Goal: Information Seeking & Learning: Learn about a topic

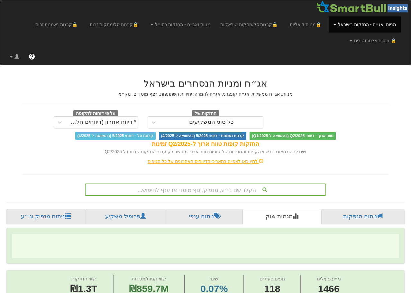
click at [205, 191] on div "הקלד שם ני״ע, מנפיק, גוף מוסדי או ענף לחיפוש..." at bounding box center [205, 189] width 241 height 12
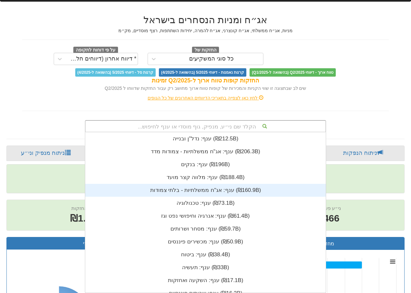
scroll to position [0, 5724]
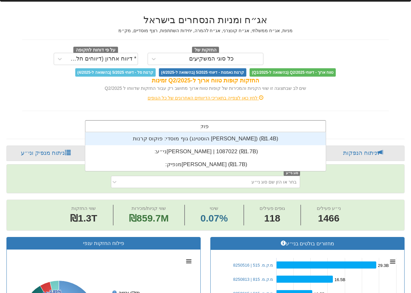
type input "[PERSON_NAME]"
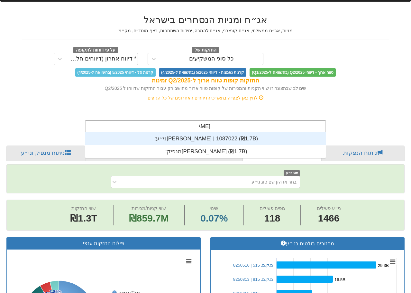
scroll to position [26, 0]
click at [207, 140] on div "ני״ע: ‏[PERSON_NAME] | 1087022 ‎(₪1.7B)‎" at bounding box center [205, 138] width 241 height 13
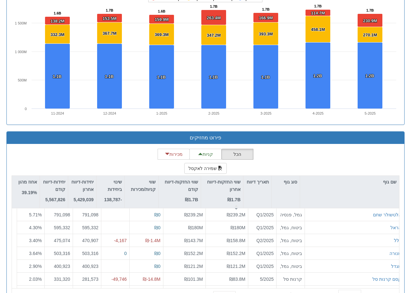
scroll to position [539, 0]
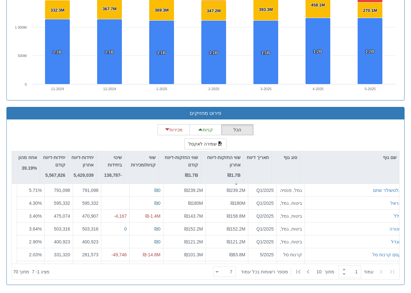
click at [309, 103] on div "מגמת שינוי החזקות Created with Highcharts 8.2.2 Chart context menu 1.6B 1.6B 1.…" at bounding box center [206, 28] width 408 height 158
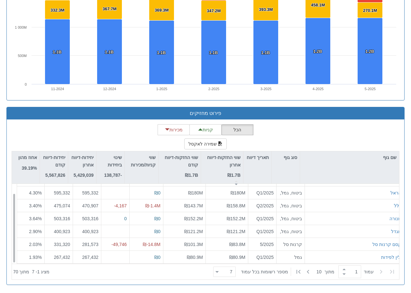
scroll to position [10, 0]
